Goal: Navigation & Orientation: Find specific page/section

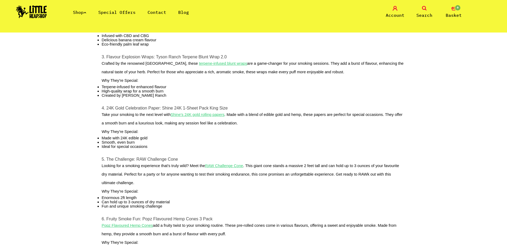
scroll to position [326, 0]
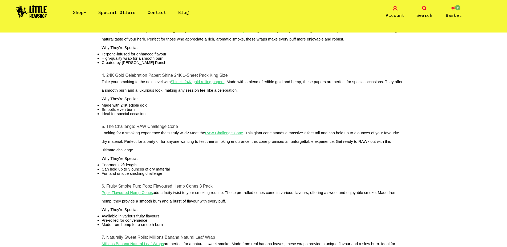
click at [132, 195] on u "Popz Flavoured Hemp Cones" at bounding box center [127, 193] width 51 height 4
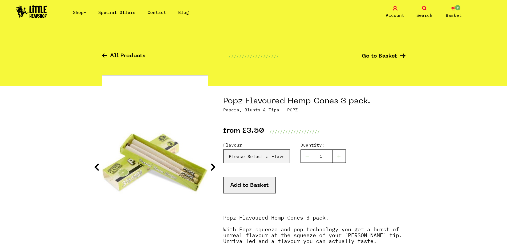
click at [86, 12] on icon at bounding box center [85, 12] width 3 height 2
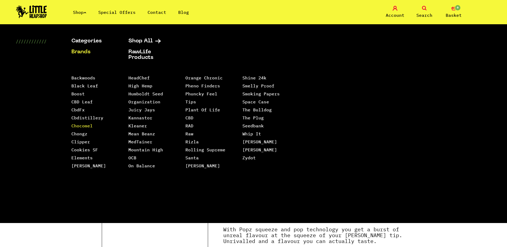
click at [84, 124] on link "Chocomel" at bounding box center [81, 125] width 21 height 5
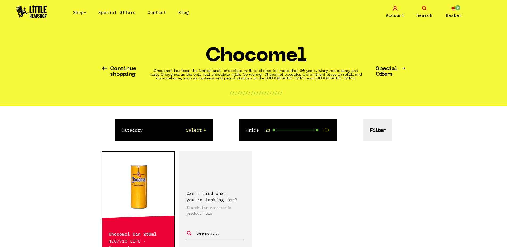
click at [84, 13] on link "Shop" at bounding box center [79, 12] width 13 height 5
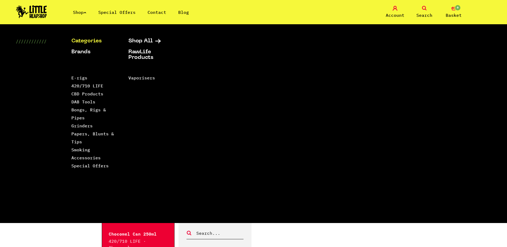
click at [94, 39] on link "Categories" at bounding box center [93, 41] width 44 height 6
click at [86, 39] on link "Categories" at bounding box center [93, 41] width 44 height 6
click at [75, 41] on link "Categories" at bounding box center [93, 41] width 44 height 6
click at [90, 135] on link "Papers, Blunts & Tips" at bounding box center [92, 137] width 43 height 13
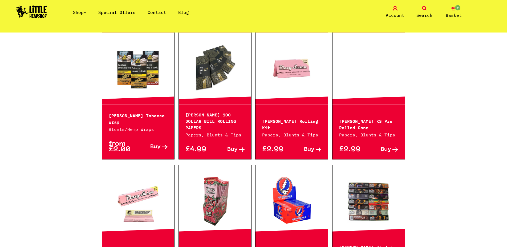
scroll to position [217, 0]
